Goal: Find specific page/section: Find specific page/section

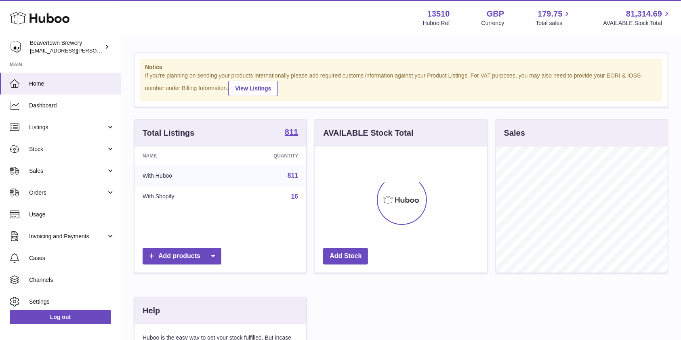
scroll to position [126, 172]
click at [47, 145] on link "Stock" at bounding box center [60, 149] width 121 height 22
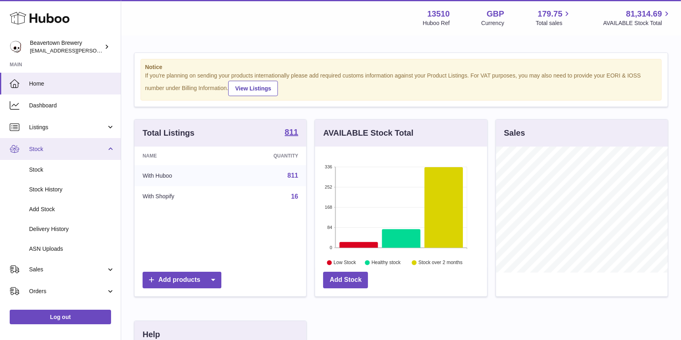
click at [43, 155] on link "Stock" at bounding box center [60, 149] width 121 height 22
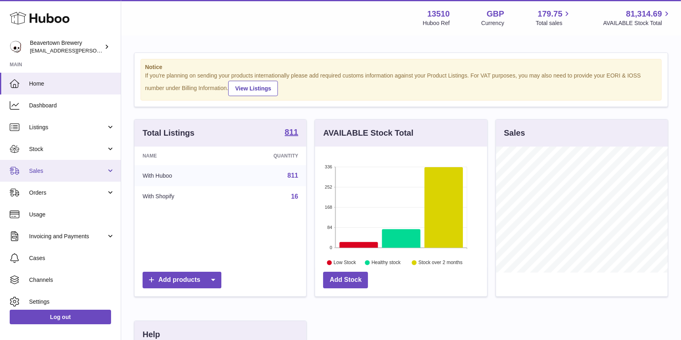
click at [42, 179] on link "Sales" at bounding box center [60, 171] width 121 height 22
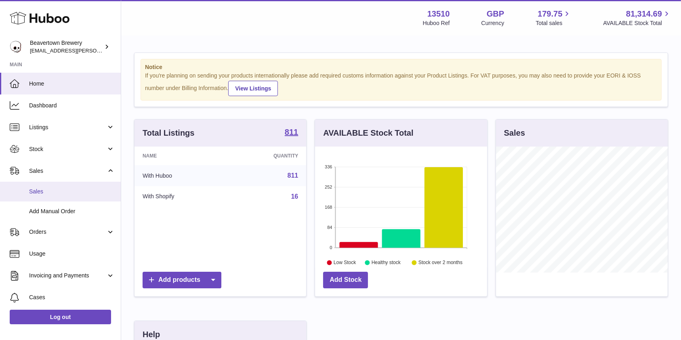
click at [45, 191] on span "Sales" at bounding box center [72, 192] width 86 height 8
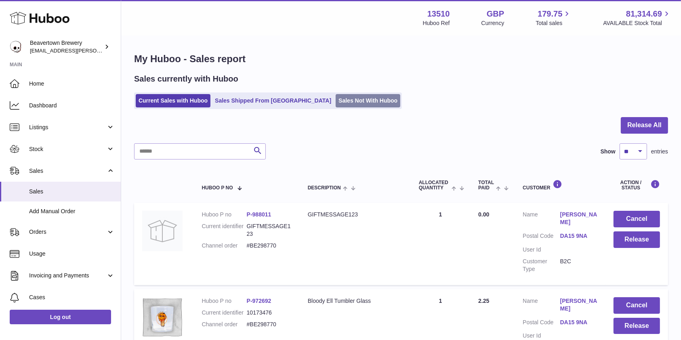
click at [341, 97] on link "Sales Not With Huboo" at bounding box center [367, 100] width 65 height 13
